Goal: Communication & Community: Answer question/provide support

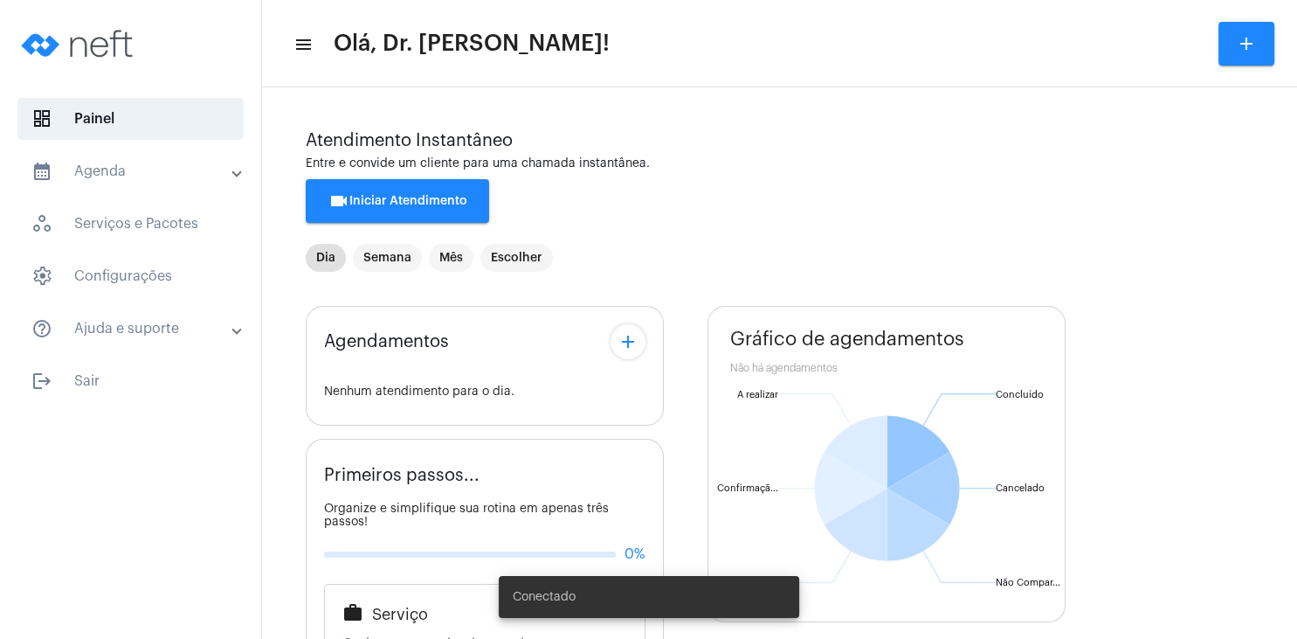
click at [391, 201] on span "videocam Iniciar Atendimento" at bounding box center [397, 201] width 139 height 12
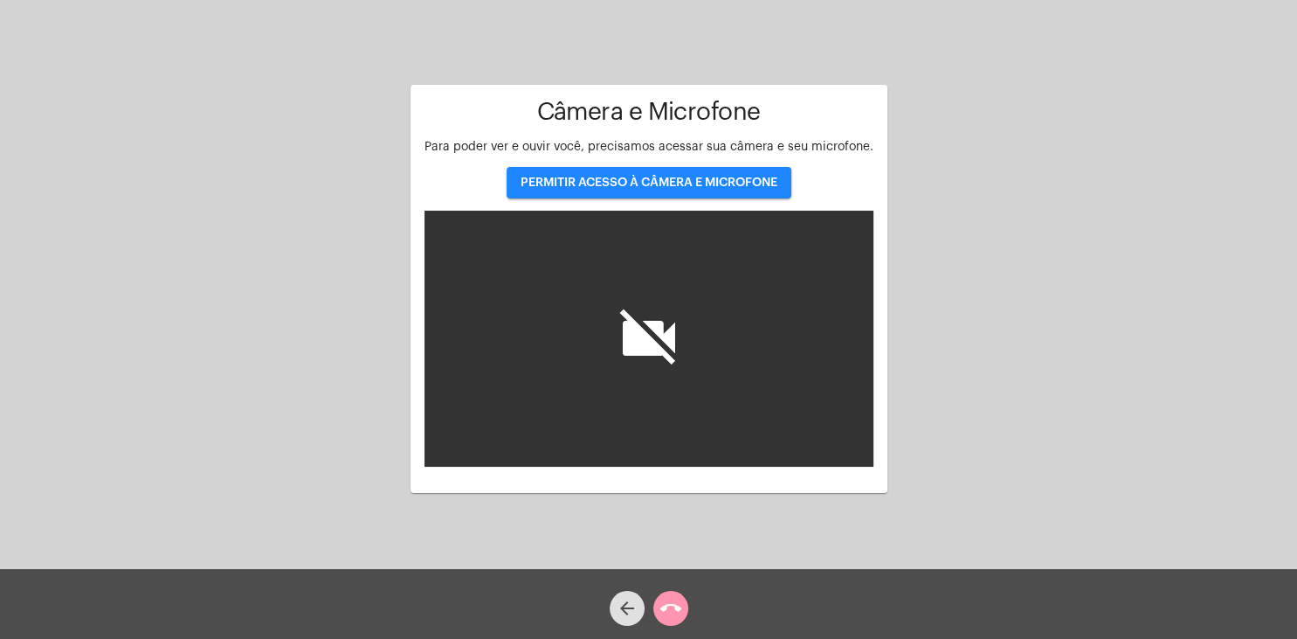
click at [688, 183] on span "PERMITIR ACESSO À CÂMERA E MICROFONE" at bounding box center [649, 182] width 257 height 12
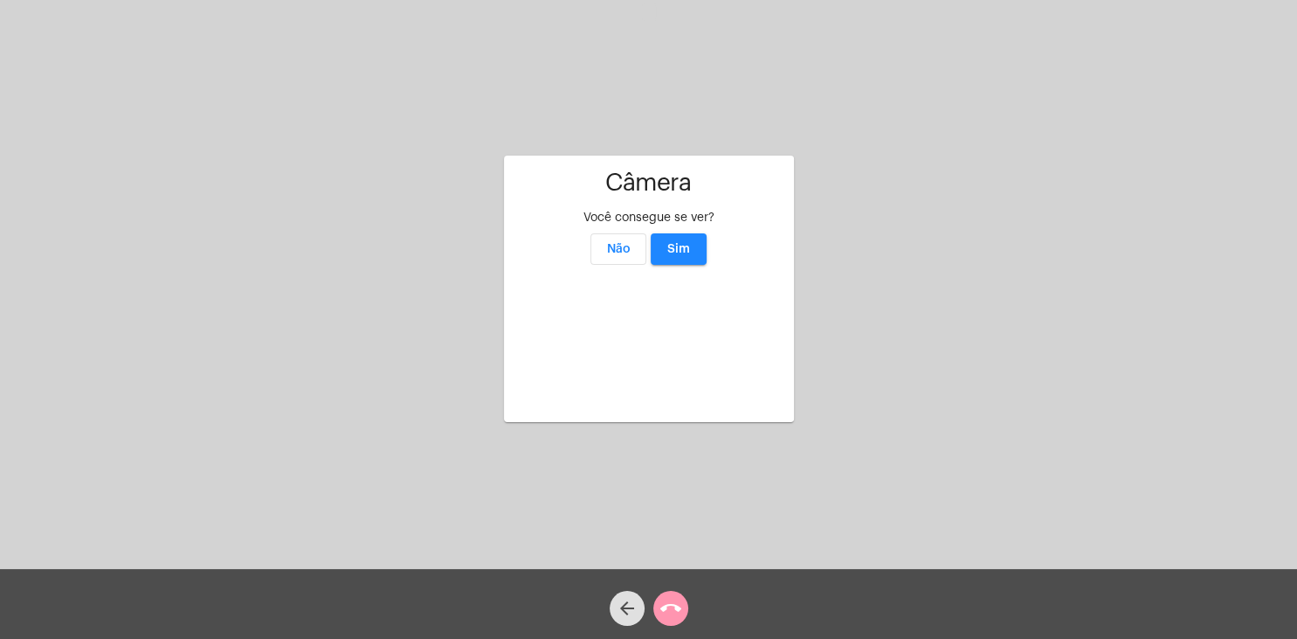
click at [680, 233] on button "Sim" at bounding box center [679, 248] width 56 height 31
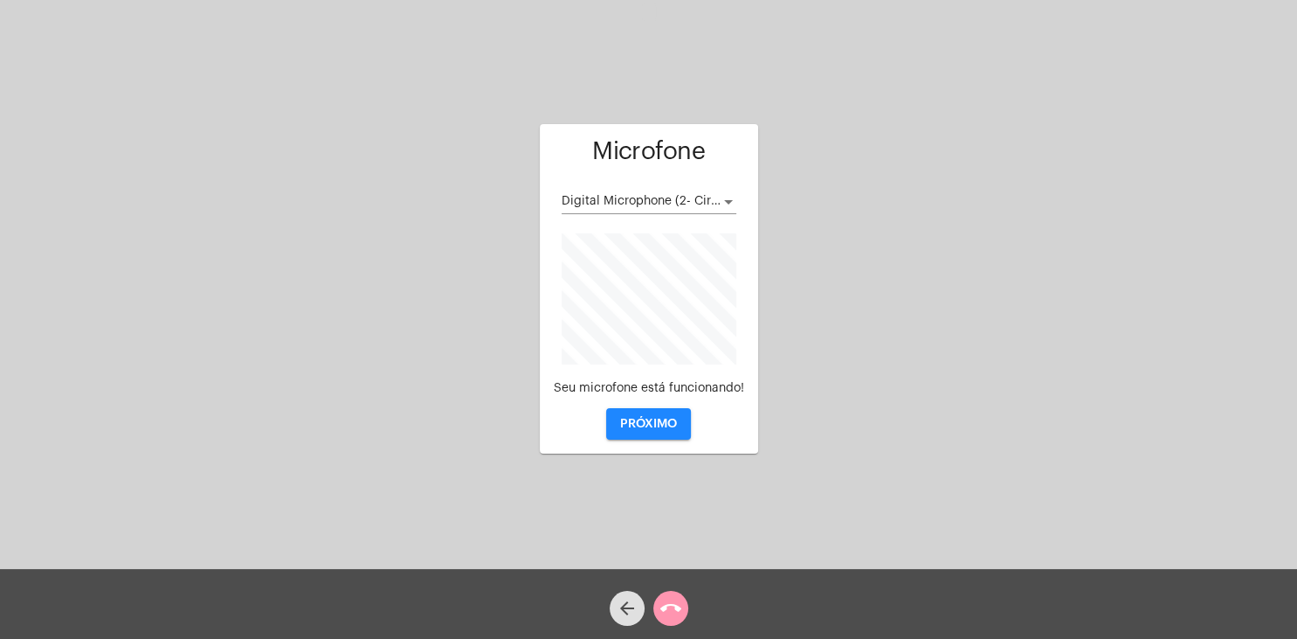
click at [644, 407] on div "Seu microfone está funcionando! PRÓXIMO" at bounding box center [649, 411] width 190 height 58
click at [643, 420] on span "PRÓXIMO" at bounding box center [648, 424] width 57 height 12
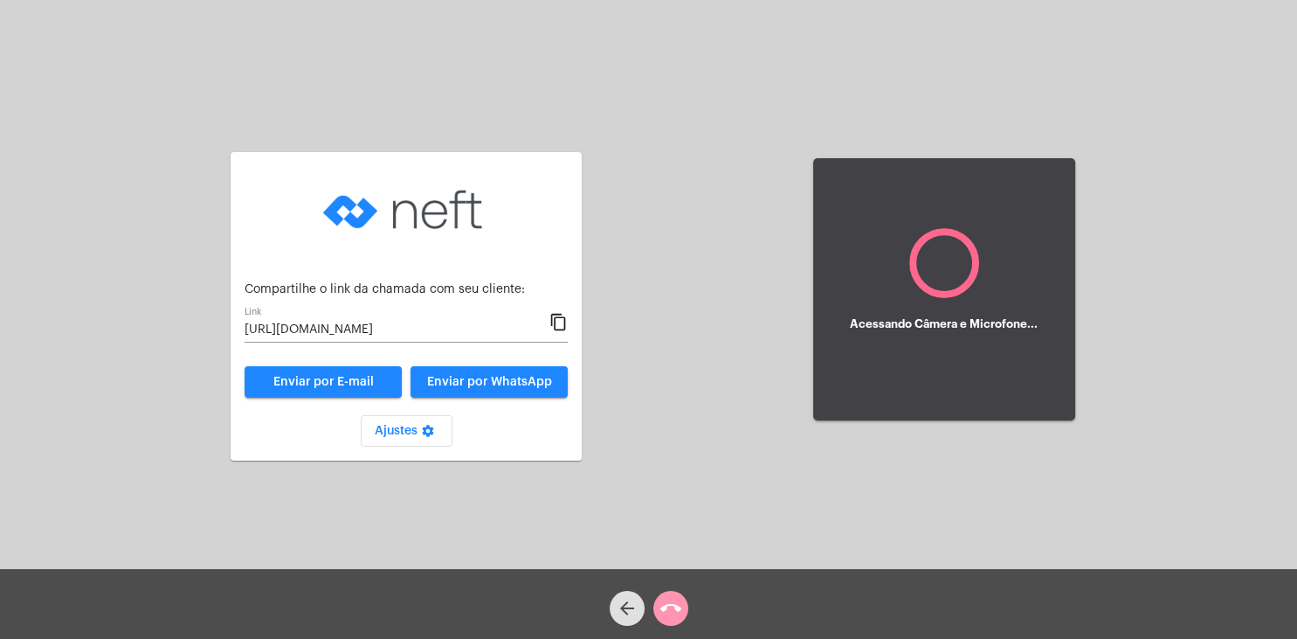
click at [557, 323] on div "Aguardando cliente acessar a chamada Ajustes settings Compartilhe o link da cha…" at bounding box center [649, 287] width 1294 height 569
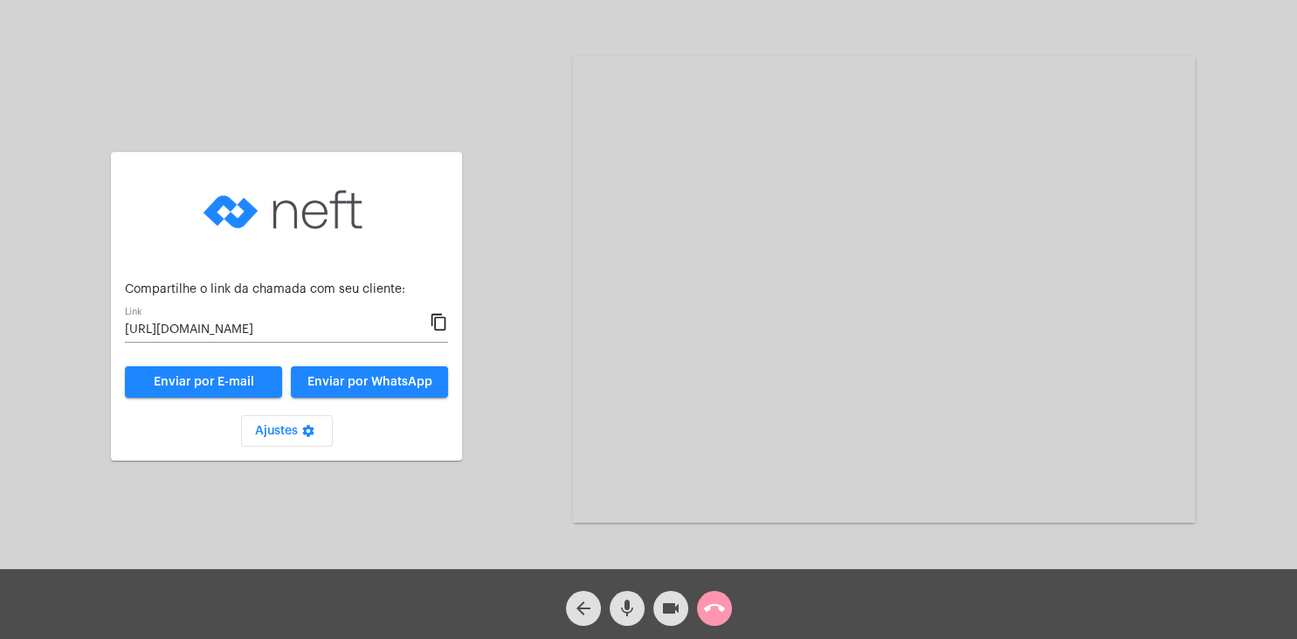
click at [440, 315] on mat-icon "content_copy" at bounding box center [439, 322] width 18 height 21
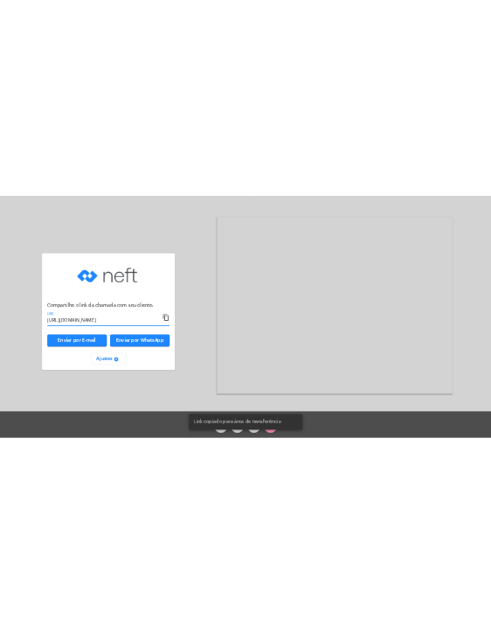
scroll to position [0, 102]
